Goal: Transaction & Acquisition: Purchase product/service

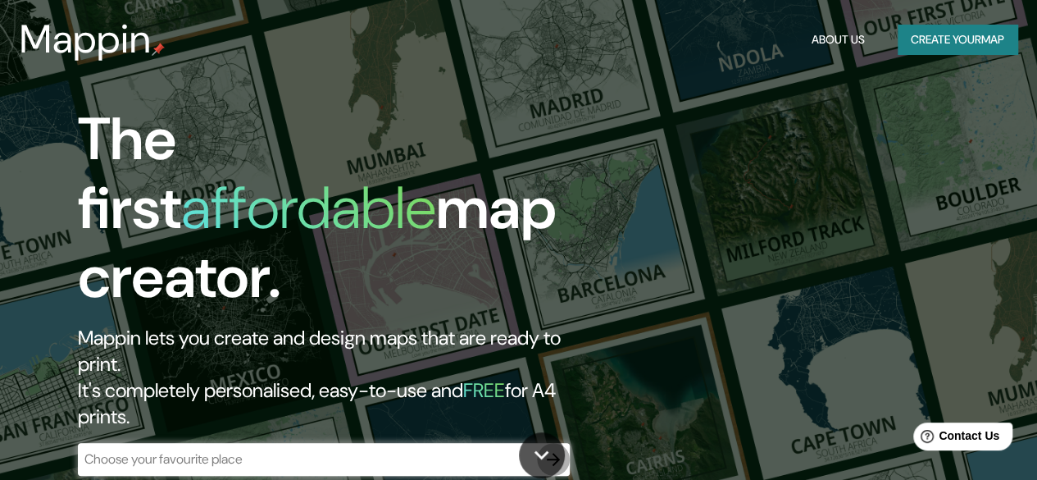
click at [543, 443] on button "button" at bounding box center [553, 459] width 33 height 33
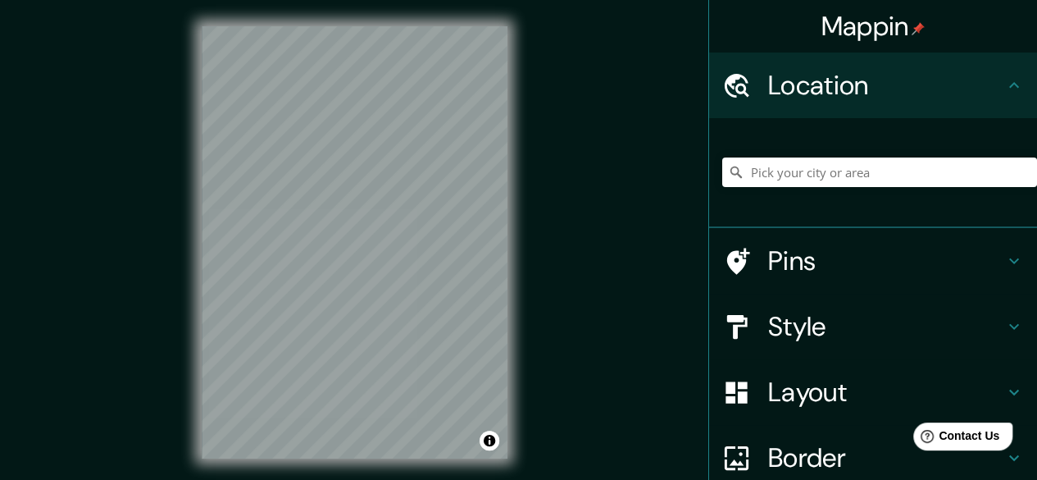
click at [599, 162] on div "Mappin Location Pins Style Layout Border Choose a border. Hint : you can make l…" at bounding box center [518, 255] width 1037 height 511
drag, startPoint x: 28, startPoint y: 2, endPoint x: 20, endPoint y: -50, distance: 53.1
click at [20, 0] on html "Mappin Location Pins Style Layout Border Choose a border. Hint : you can make l…" at bounding box center [518, 240] width 1037 height 480
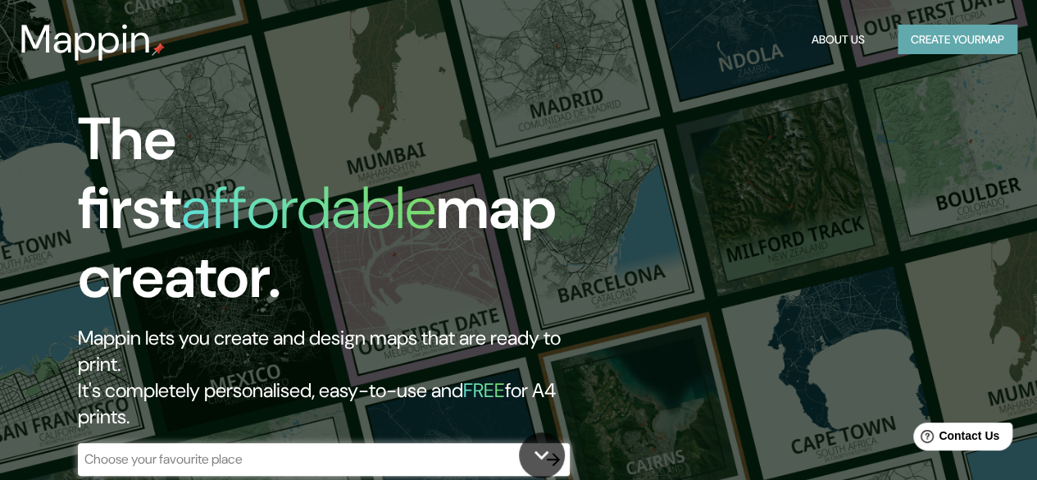
click at [925, 30] on button "Create your map" at bounding box center [958, 40] width 120 height 30
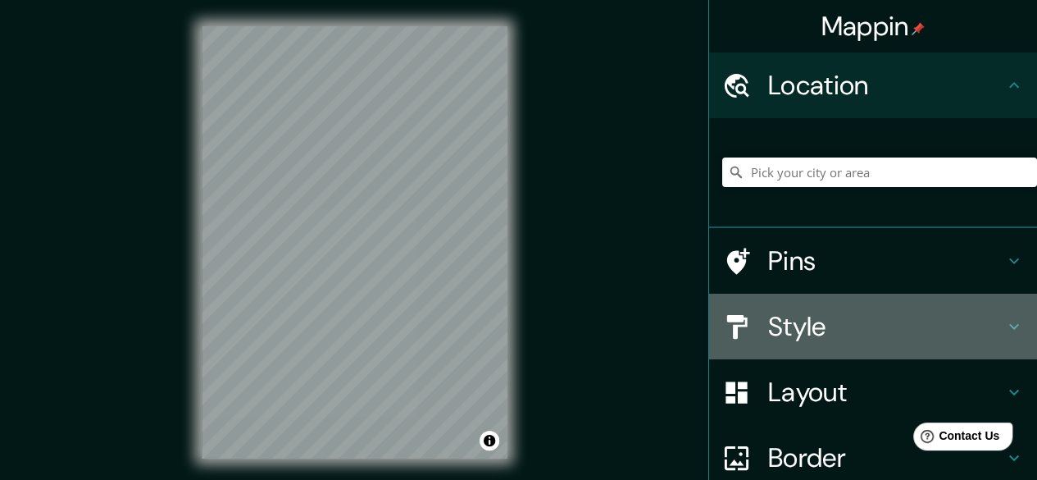
click at [807, 350] on div "Style" at bounding box center [873, 327] width 328 height 66
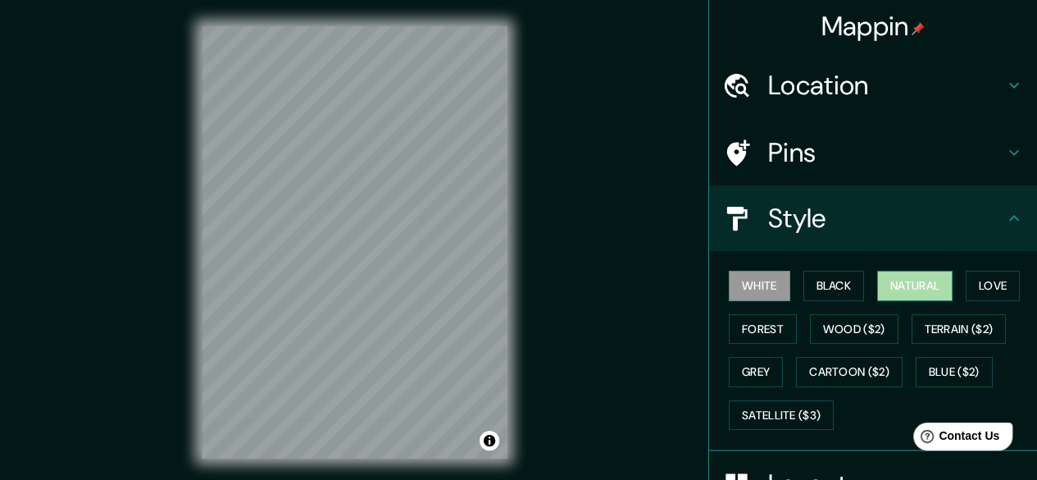
click at [882, 282] on button "Natural" at bounding box center [914, 286] width 75 height 30
click at [601, 303] on div "Mappin Location Pins Style White Black Natural Love Forest Wood ($2) Terrain ($…" at bounding box center [518, 255] width 1037 height 511
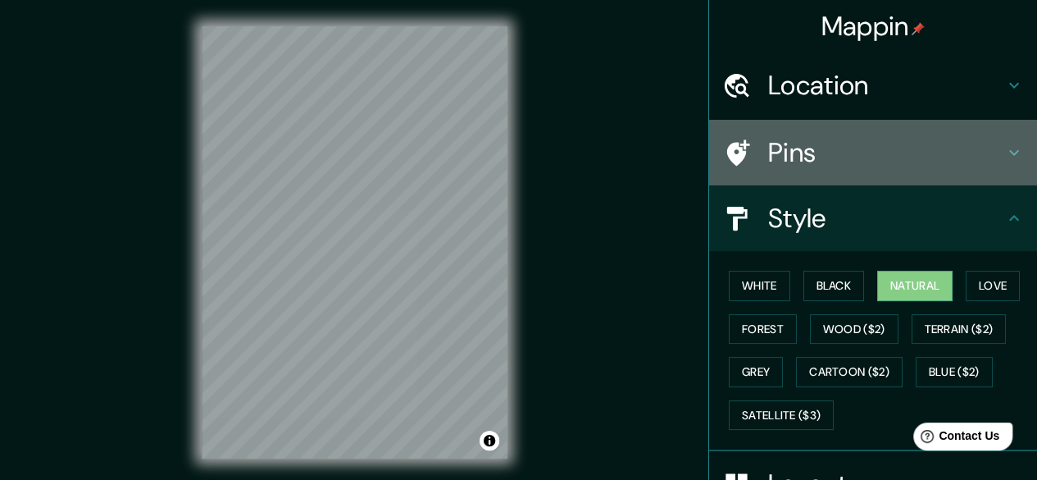
click at [789, 127] on div "Pins" at bounding box center [873, 153] width 328 height 66
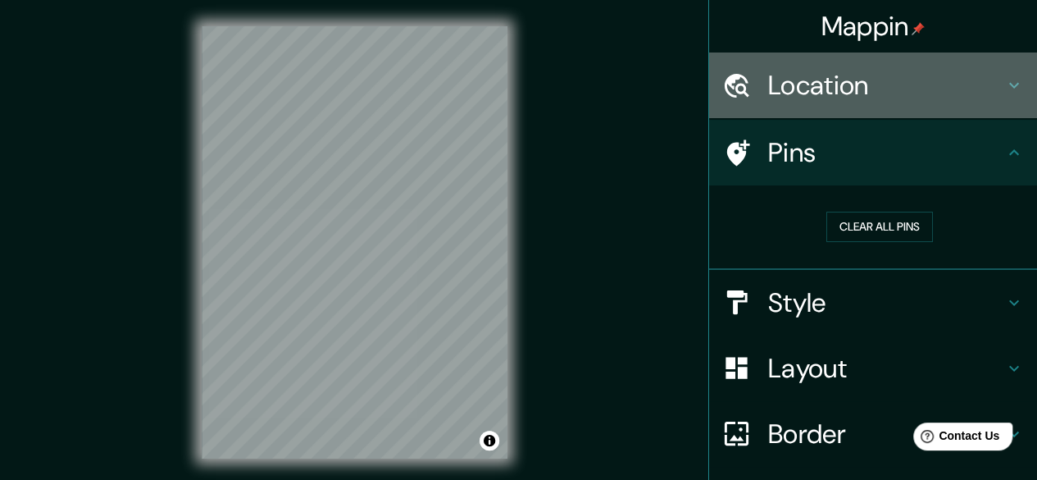
click at [786, 97] on h4 "Location" at bounding box center [886, 85] width 236 height 33
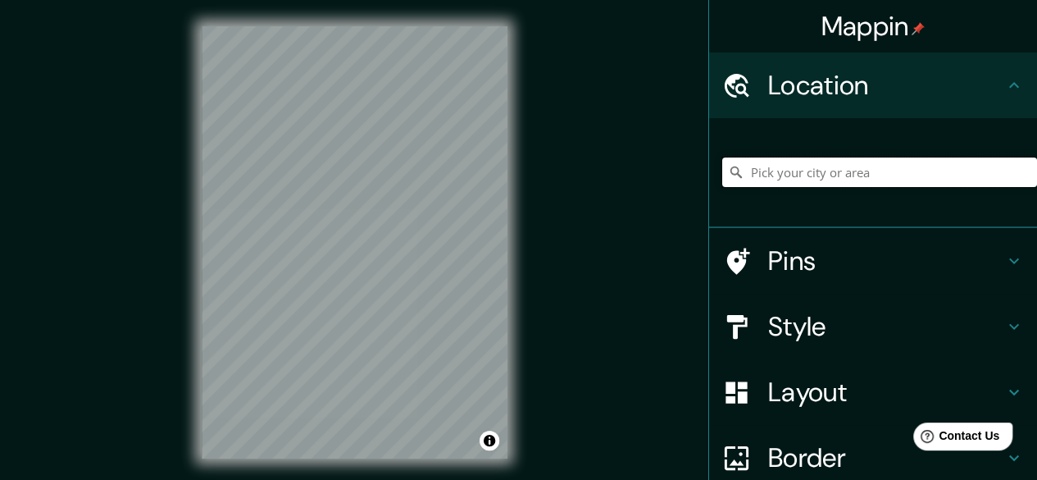
click at [795, 180] on input "Pick your city or area" at bounding box center [879, 172] width 315 height 30
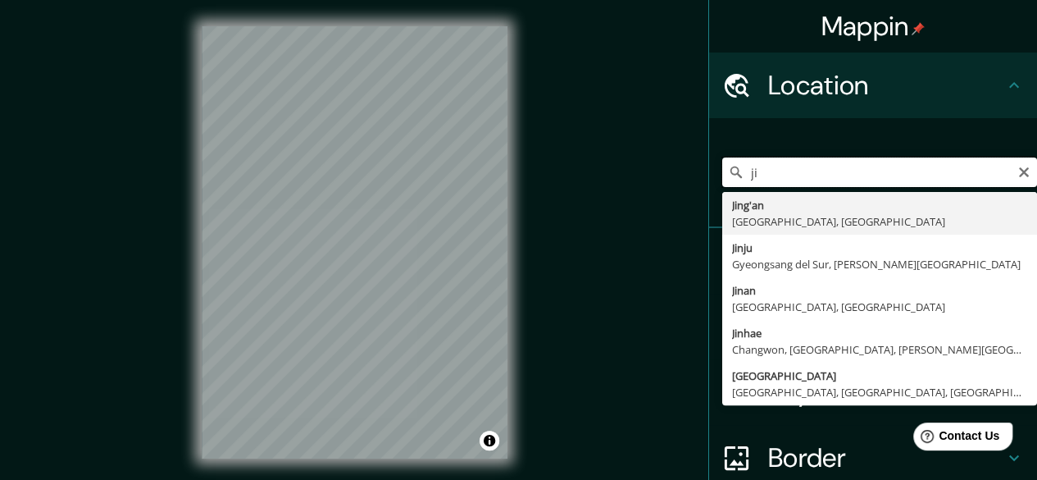
type input "j"
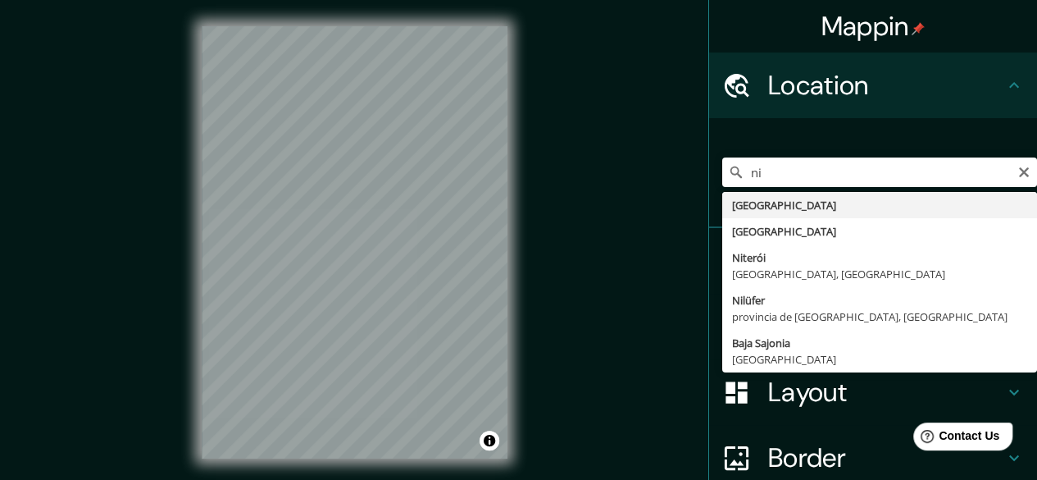
type input "[GEOGRAPHIC_DATA]"
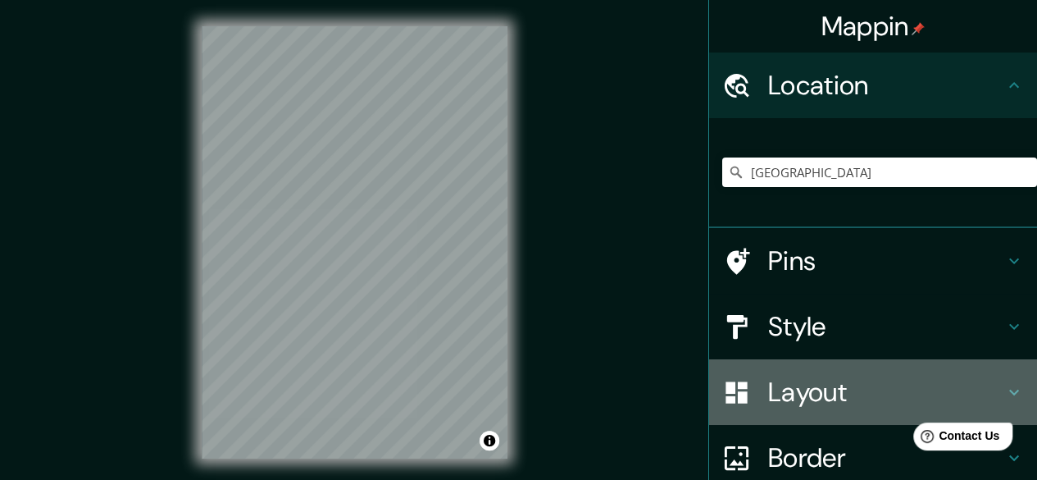
click at [805, 406] on h4 "Layout" at bounding box center [886, 392] width 236 height 33
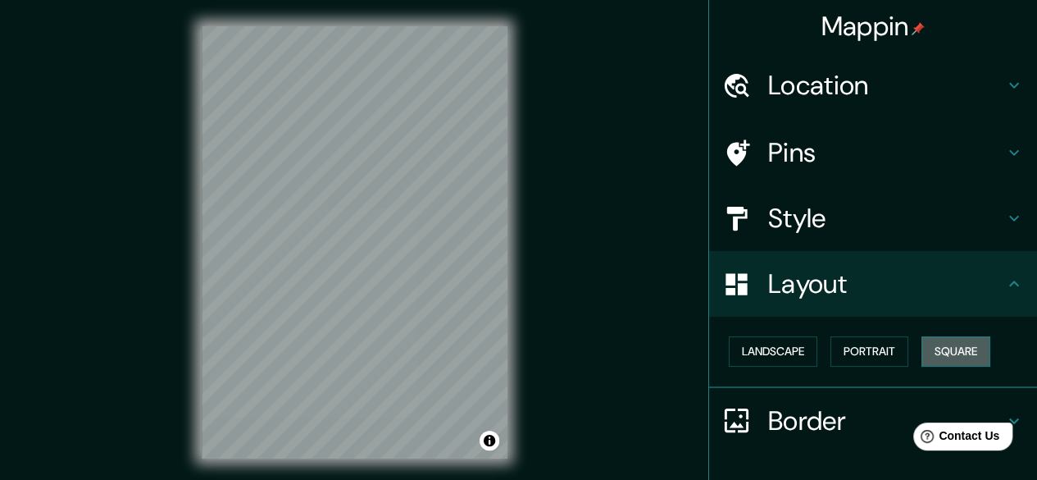
click at [932, 352] on button "Square" at bounding box center [956, 351] width 69 height 30
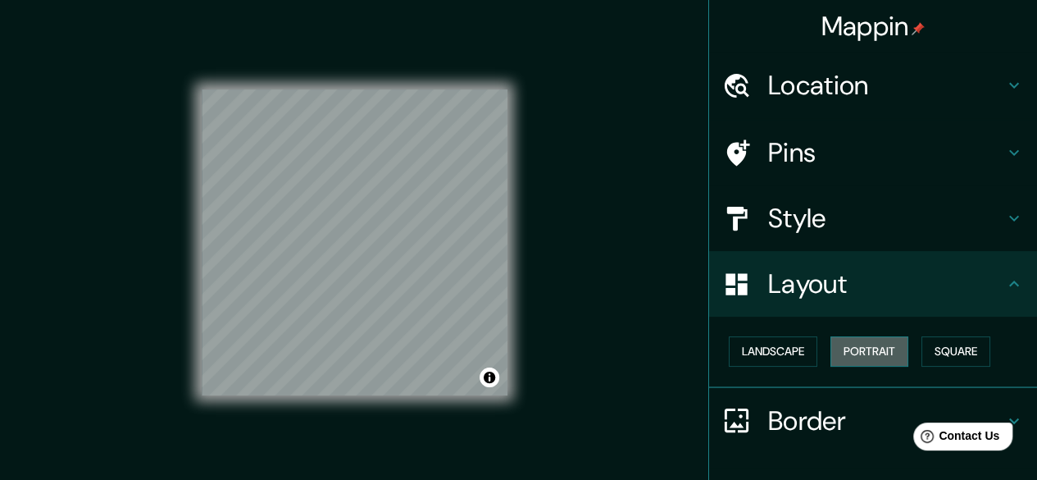
click at [869, 345] on button "Portrait" at bounding box center [870, 351] width 78 height 30
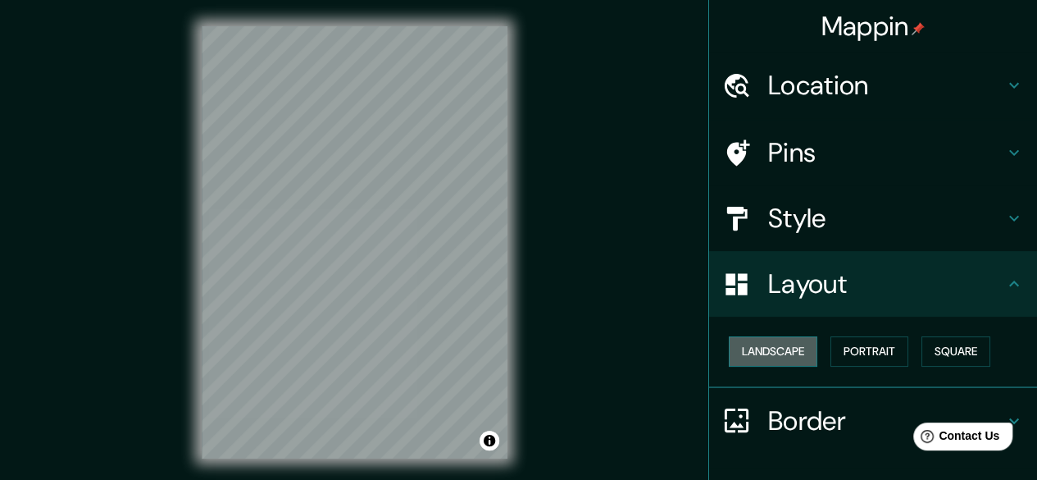
click at [733, 346] on button "Landscape" at bounding box center [773, 351] width 89 height 30
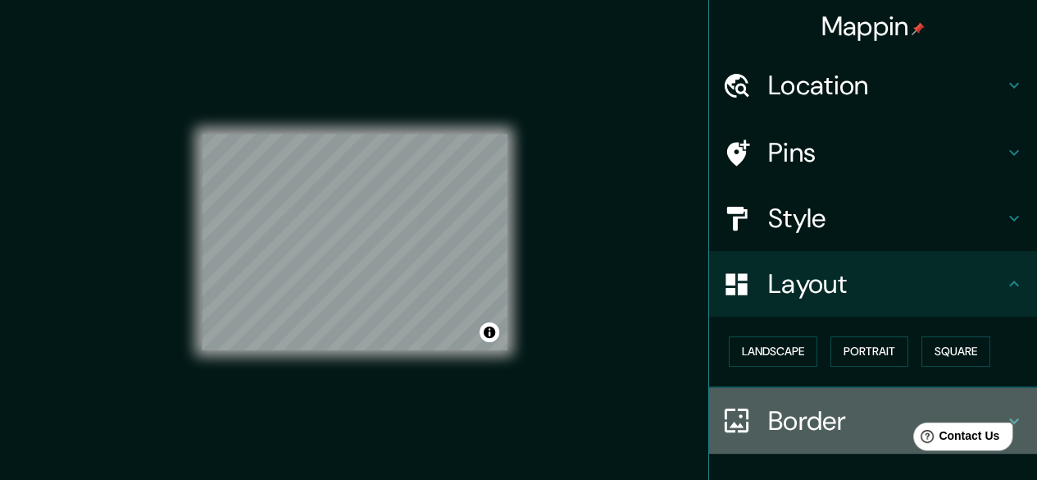
click at [735, 440] on div "Border" at bounding box center [873, 421] width 328 height 66
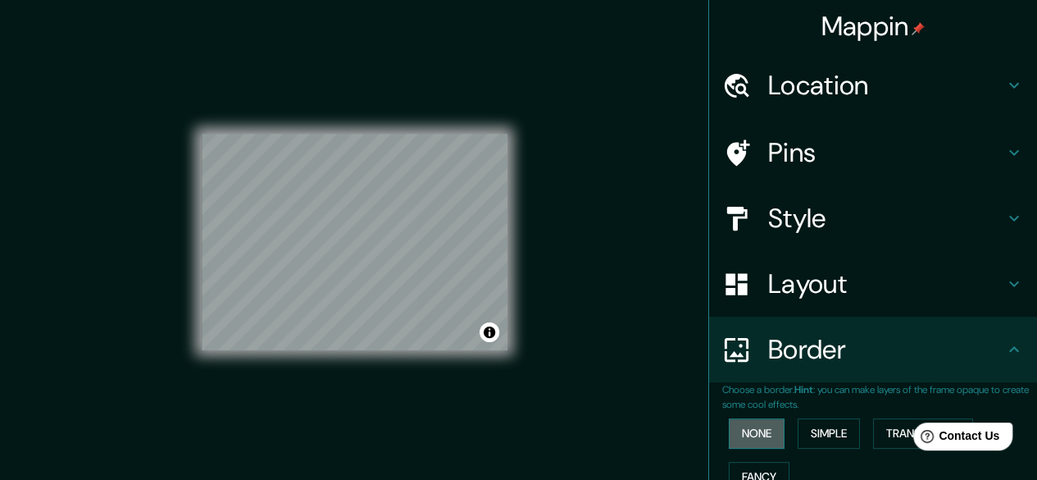
click at [758, 424] on button "None" at bounding box center [757, 433] width 56 height 30
click at [801, 426] on button "Simple" at bounding box center [829, 433] width 62 height 30
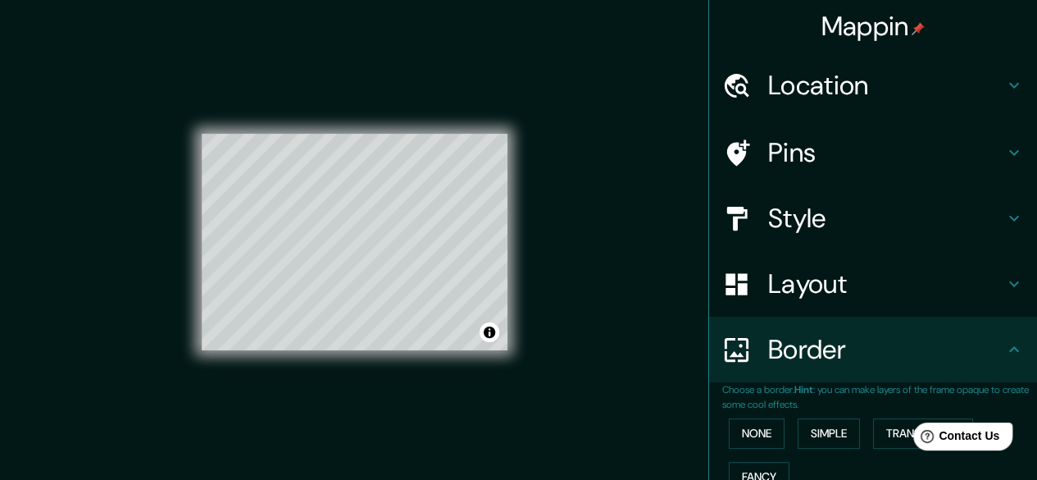
click at [893, 426] on html "Help Contact Us" at bounding box center [955, 433] width 128 height 34
click at [745, 477] on button "Fancy" at bounding box center [759, 477] width 61 height 30
click at [602, 214] on div "Mappin Location [GEOGRAPHIC_DATA] Pins Style Layout Border Choose a border. Hin…" at bounding box center [518, 255] width 1037 height 511
